Goal: Task Accomplishment & Management: Use online tool/utility

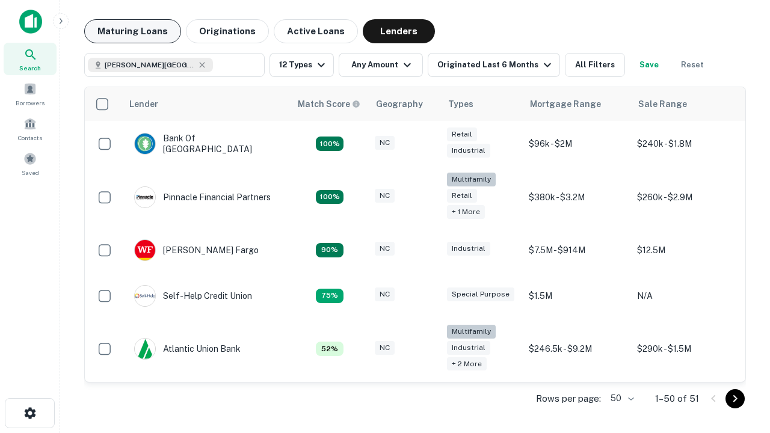
click at [132, 31] on button "Maturing Loans" at bounding box center [132, 31] width 97 height 24
